Goal: Check status: Check status

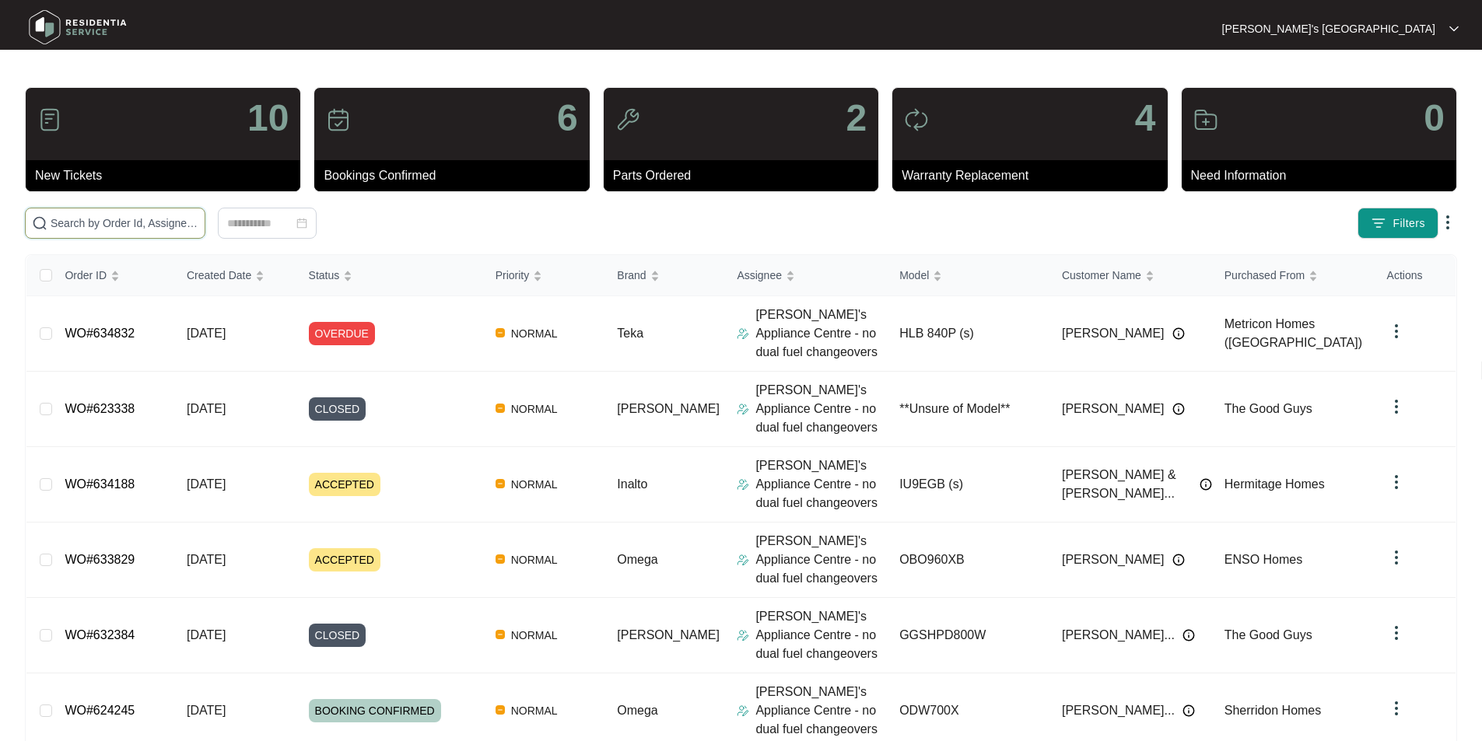
click at [198, 225] on input "text" at bounding box center [125, 223] width 148 height 17
paste input "624245"
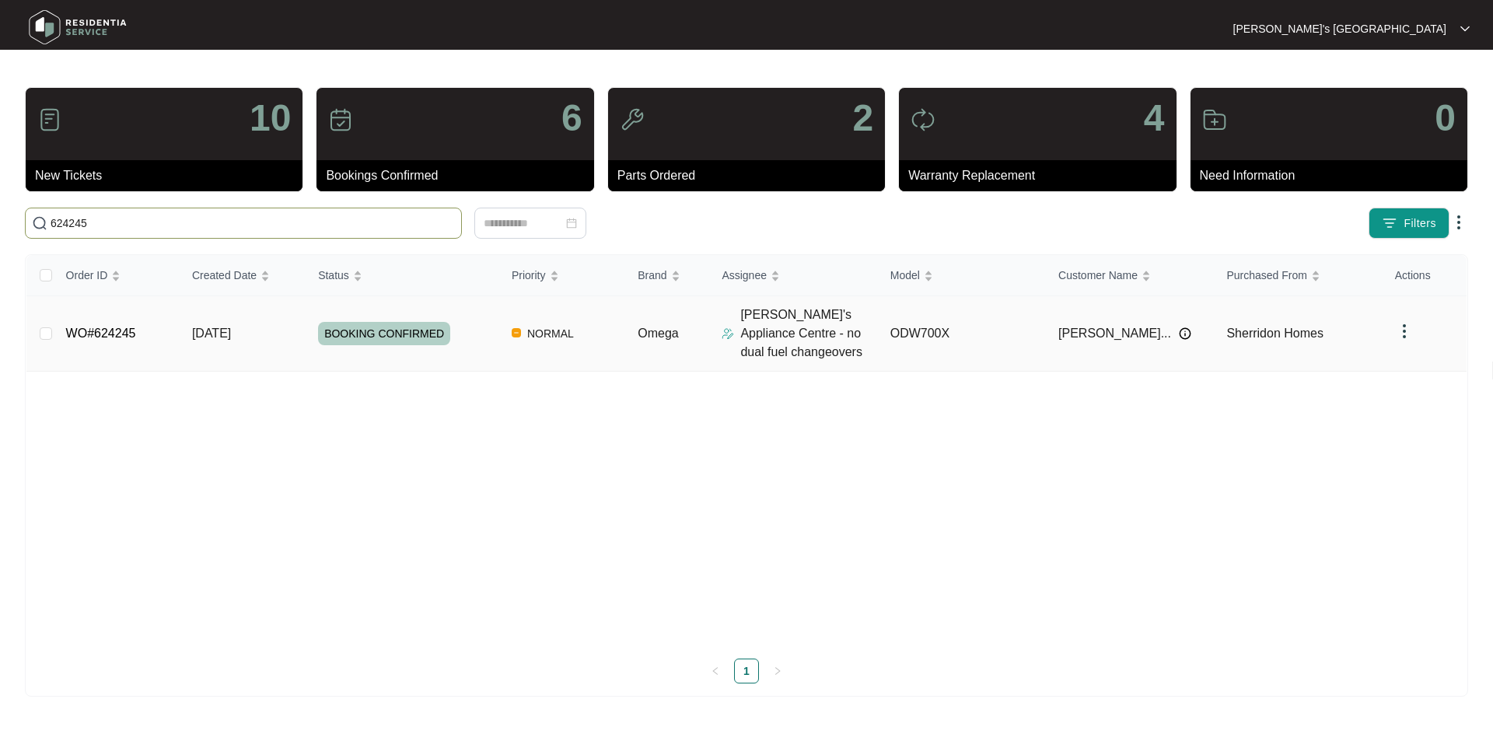
type input "624245"
click at [118, 338] on link "WO#624245" at bounding box center [101, 333] width 70 height 13
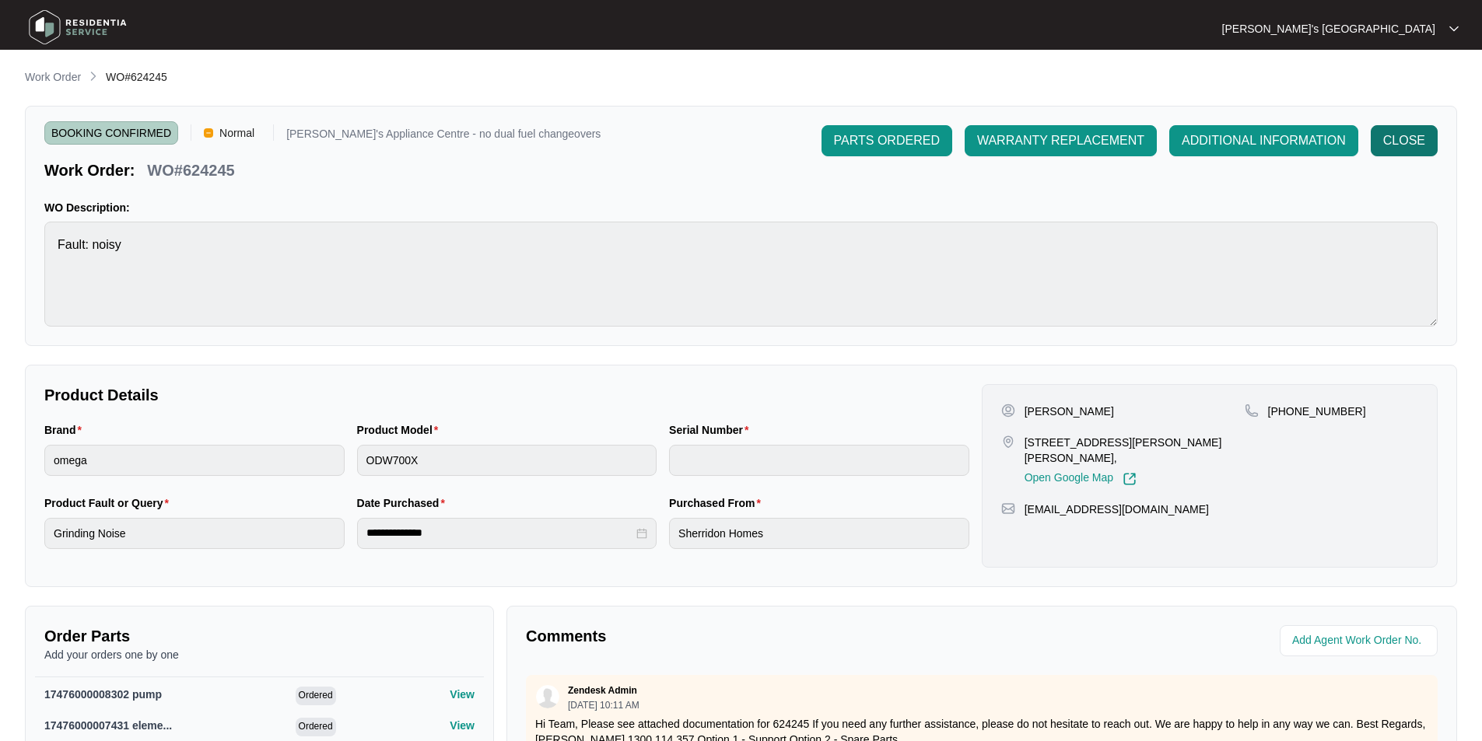
click at [1391, 145] on span "CLOSE" at bounding box center [1404, 140] width 42 height 19
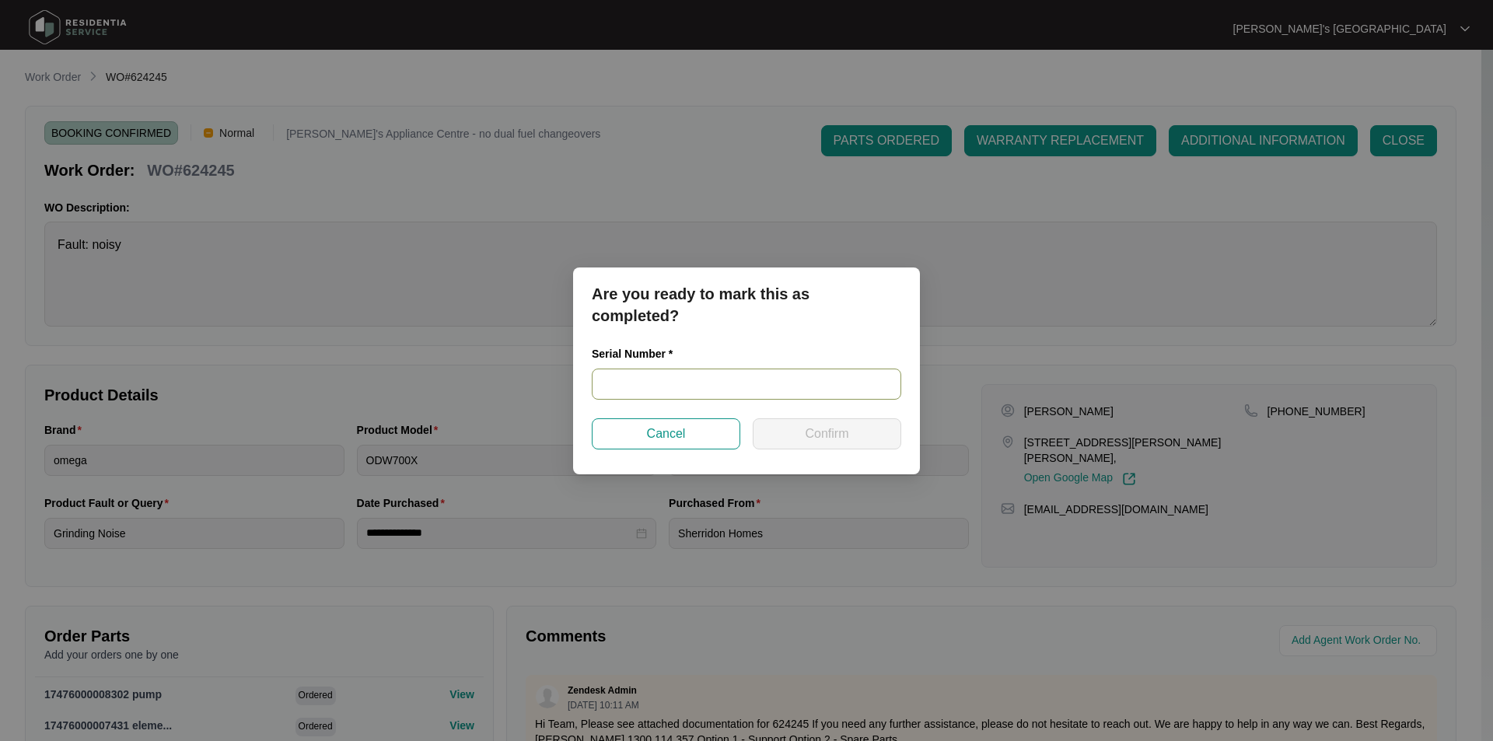
drag, startPoint x: 780, startPoint y: 362, endPoint x: 770, endPoint y: 377, distance: 18.6
click at [776, 369] on div "Serial Number *" at bounding box center [747, 372] width 310 height 54
click at [769, 379] on input "text" at bounding box center [747, 384] width 310 height 31
paste input "23109703010100111"
type input "23109703010100111"
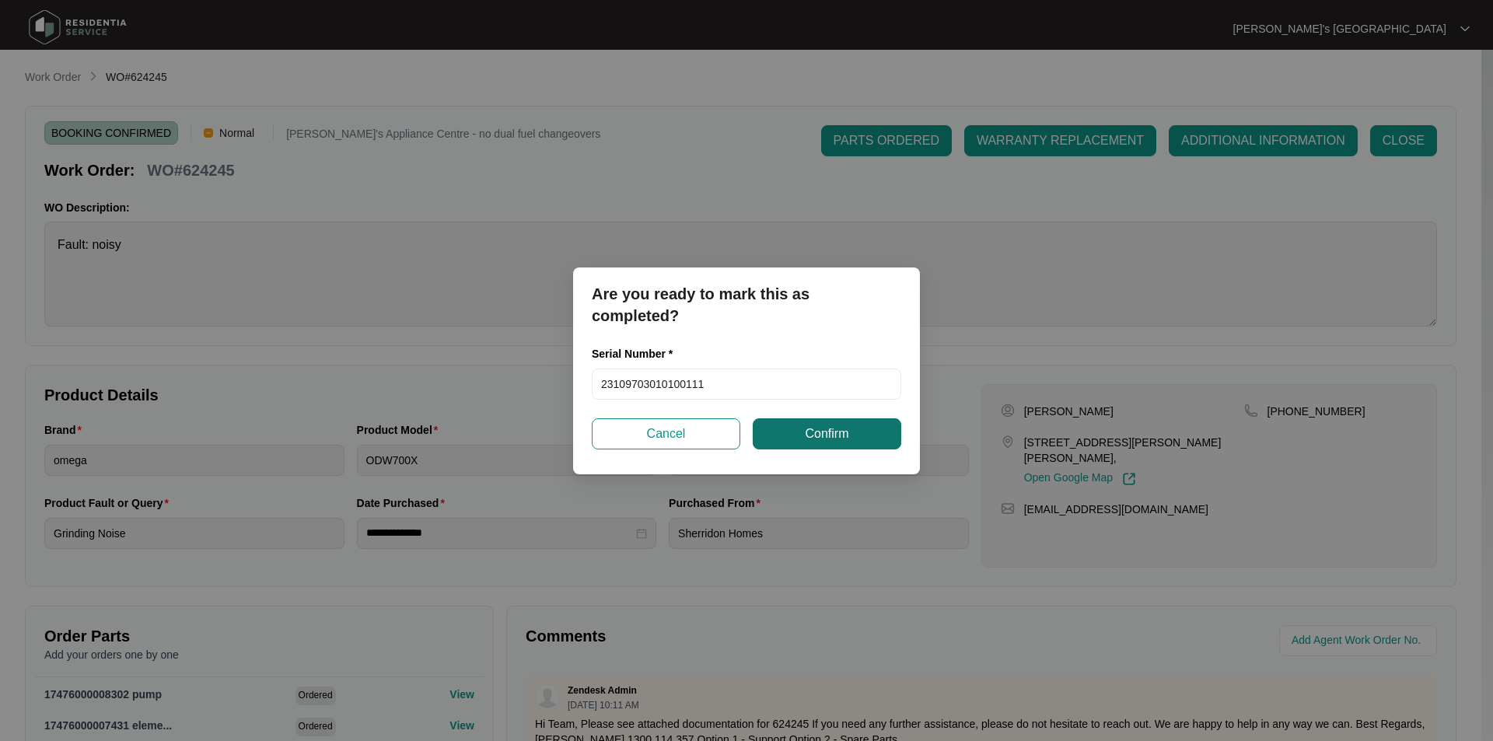
click at [824, 426] on span "Confirm" at bounding box center [827, 434] width 44 height 19
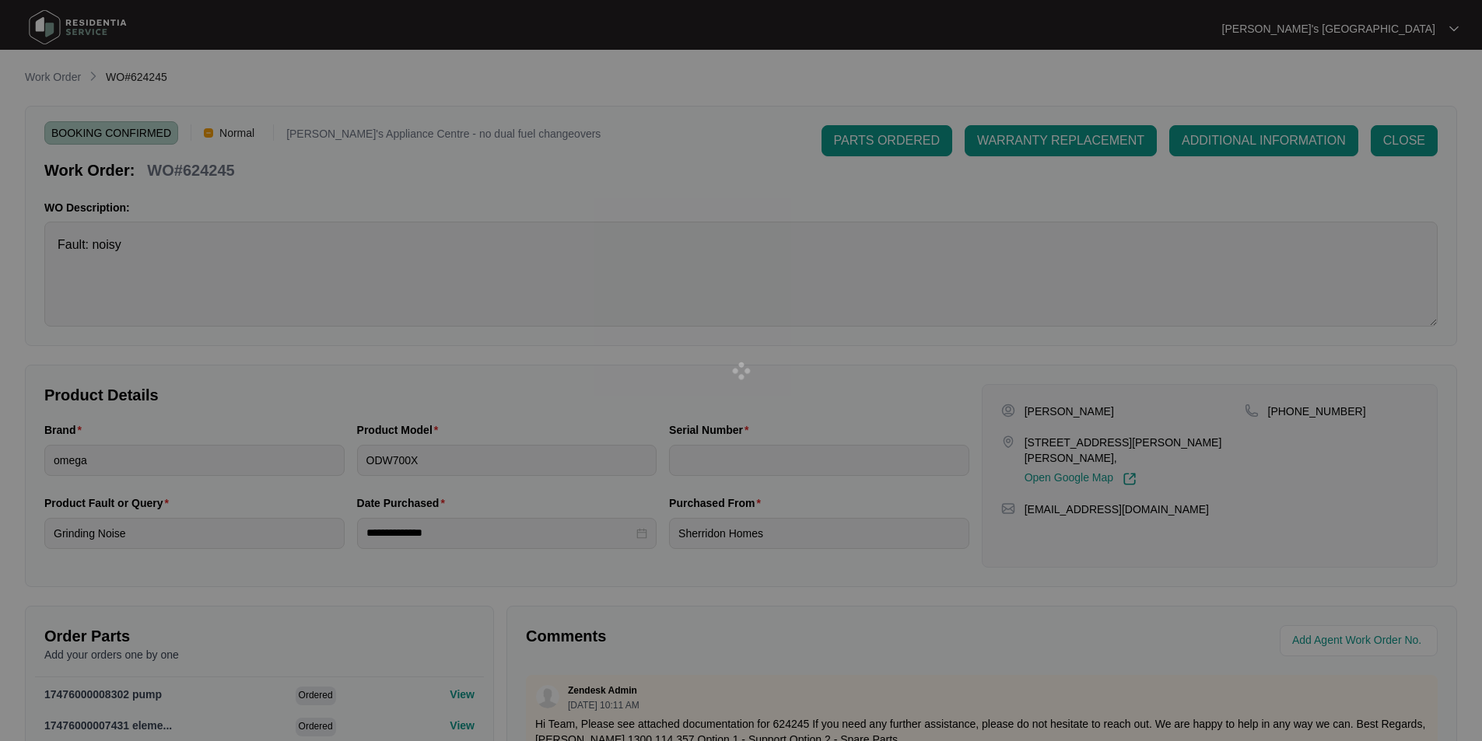
type input "23109703010100111"
